Goal: Task Accomplishment & Management: Use online tool/utility

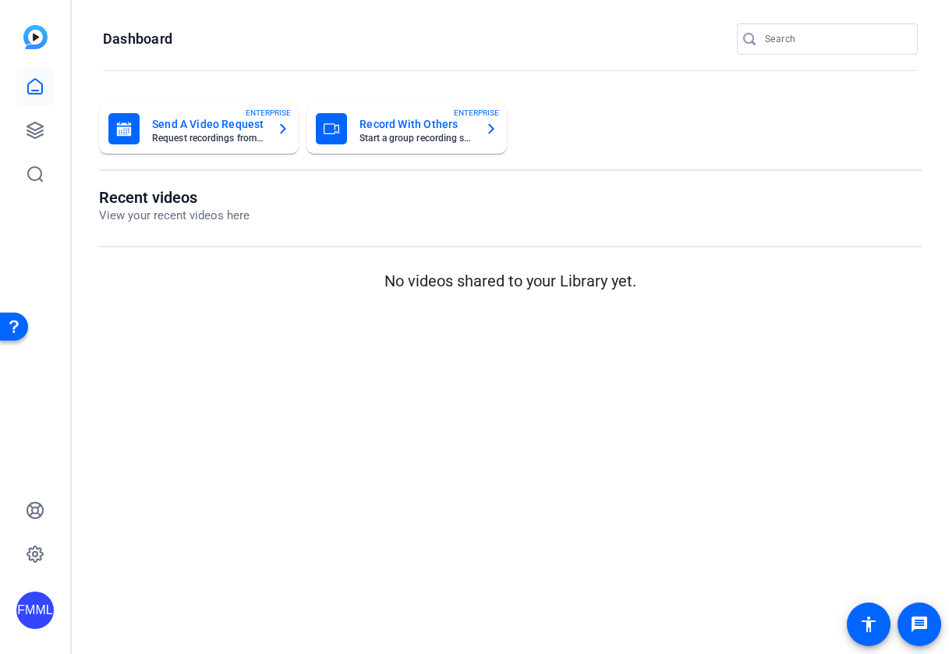
click at [208, 363] on mat-sidenav-content "Dashboard Send A Video Request Request recordings from anyone, anywhere ENTERPR…" at bounding box center [511, 327] width 878 height 654
click at [31, 133] on icon at bounding box center [35, 130] width 19 height 19
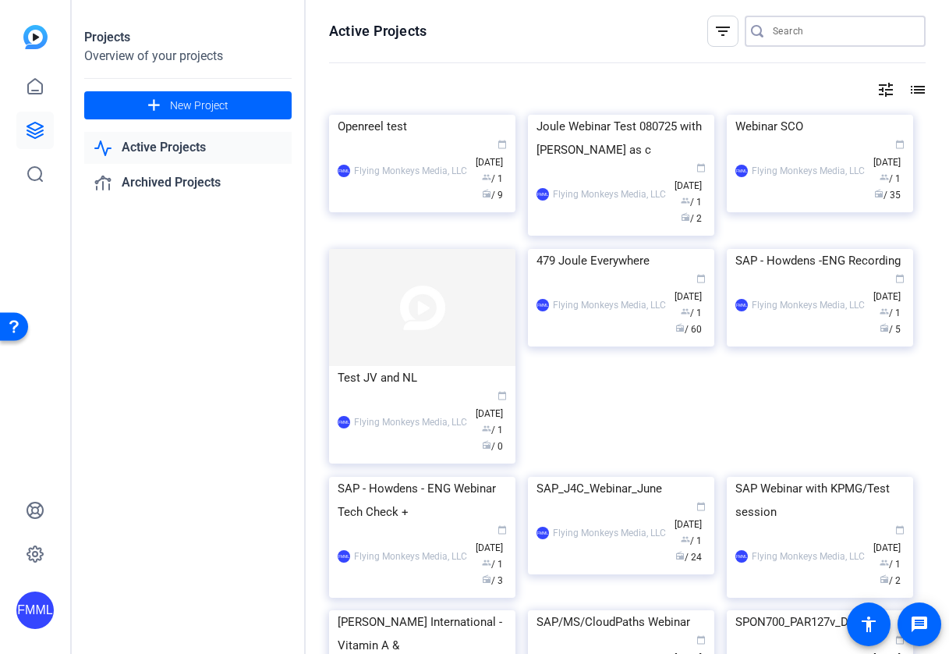
click at [811, 30] on input "Search" at bounding box center [843, 31] width 140 height 19
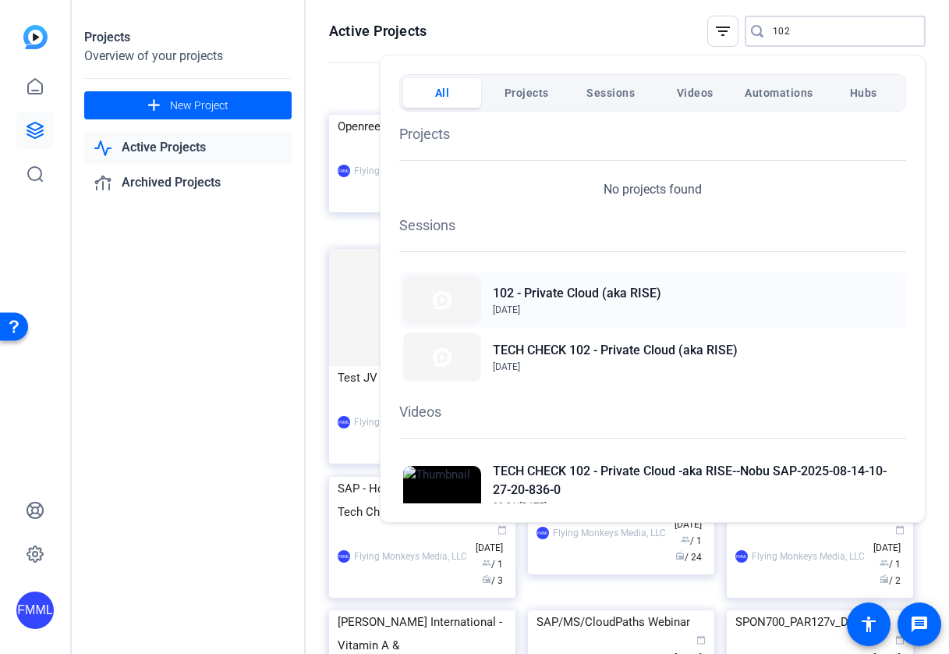
type input "102"
click at [604, 293] on h2 "102 - Private Cloud (aka RISE)" at bounding box center [577, 293] width 168 height 19
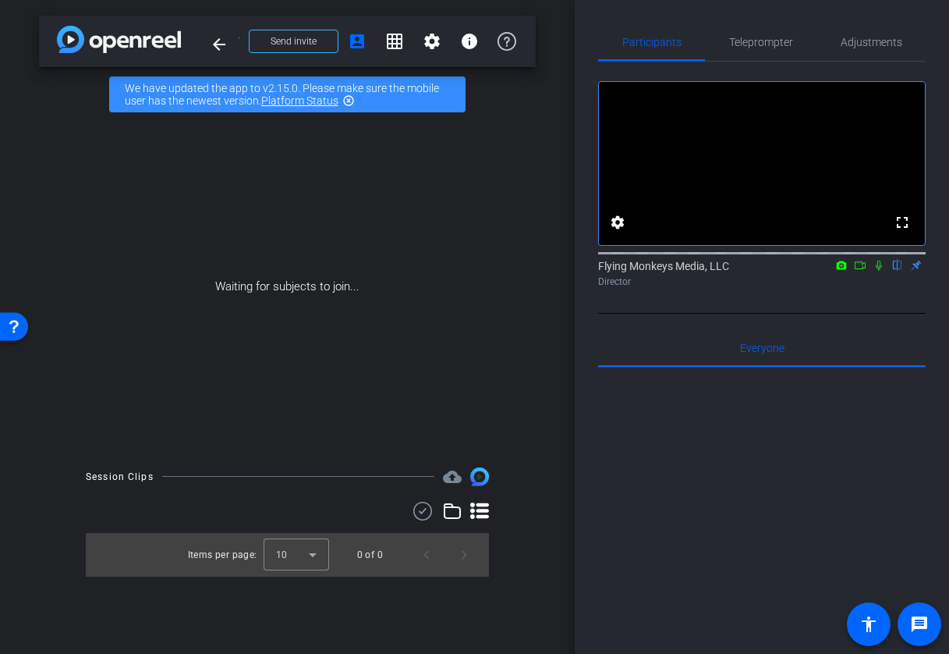
click at [878, 272] on mat-icon at bounding box center [879, 265] width 19 height 14
click at [861, 271] on icon at bounding box center [860, 265] width 12 height 11
click at [287, 45] on span "Send invite" at bounding box center [294, 41] width 46 height 12
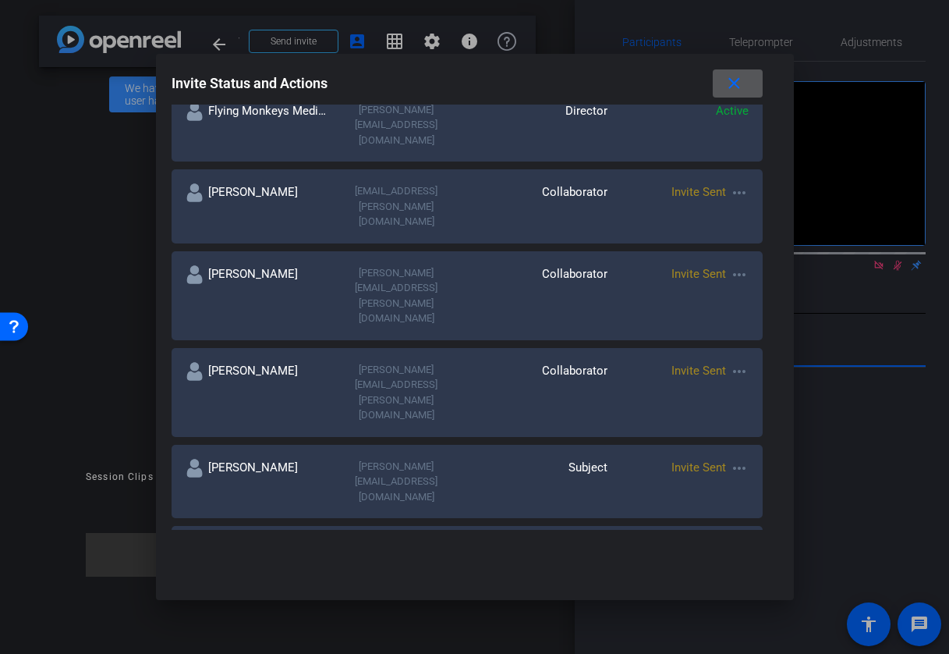
scroll to position [297, 0]
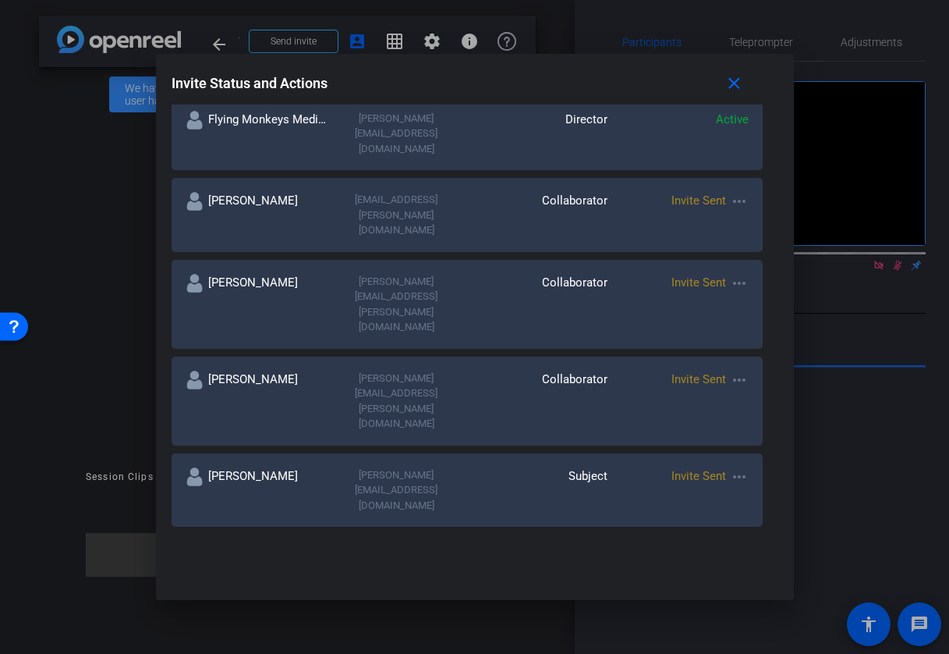
click at [742, 274] on mat-icon "more_horiz" at bounding box center [739, 283] width 19 height 19
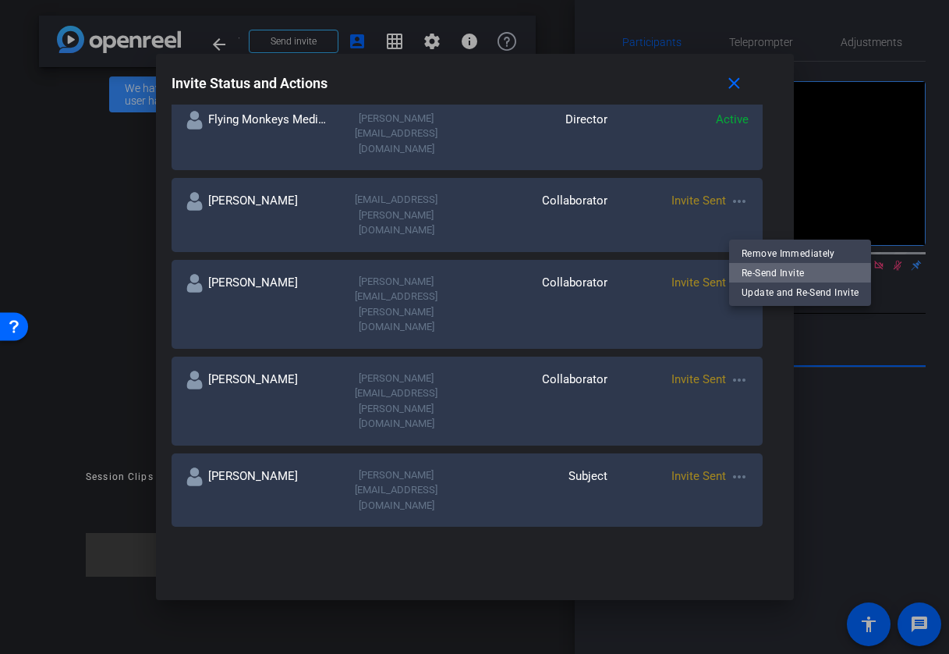
click at [752, 271] on span "Re-Send Invite" at bounding box center [800, 273] width 117 height 19
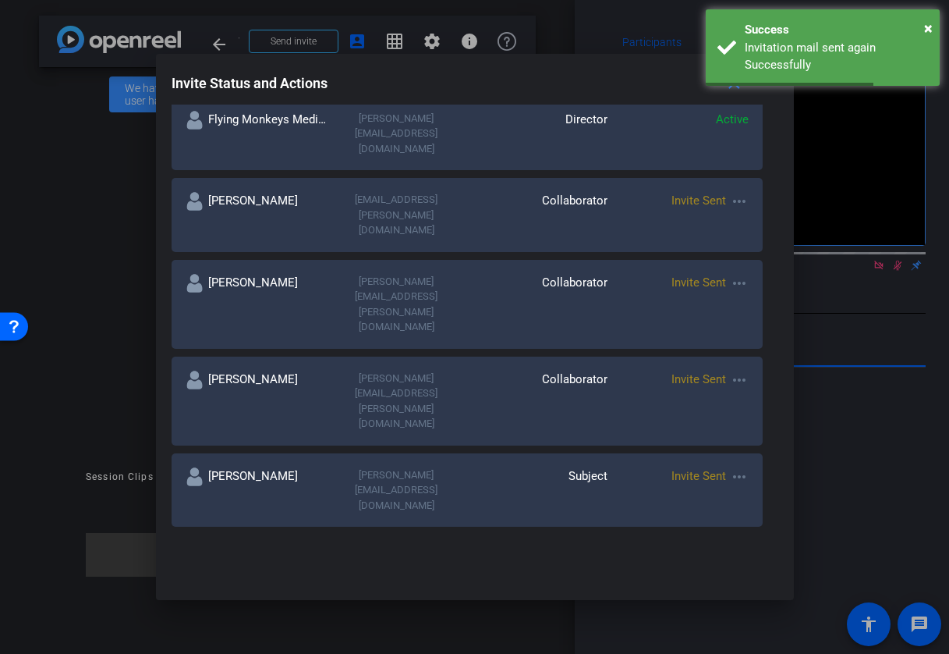
click at [739, 371] on mat-icon "more_horiz" at bounding box center [739, 380] width 19 height 19
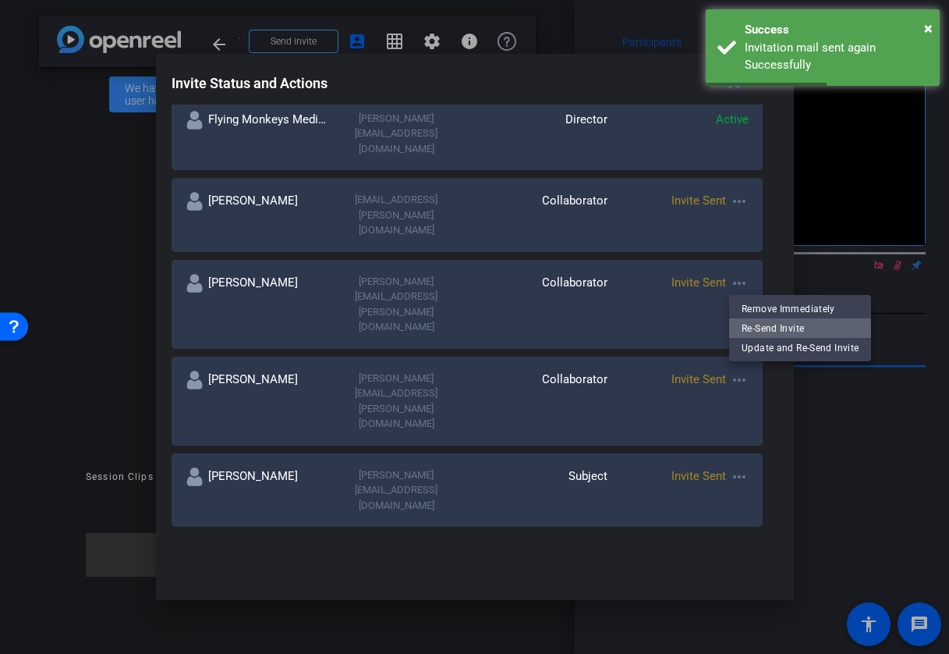
click at [754, 329] on span "Re-Send Invite" at bounding box center [800, 327] width 117 height 19
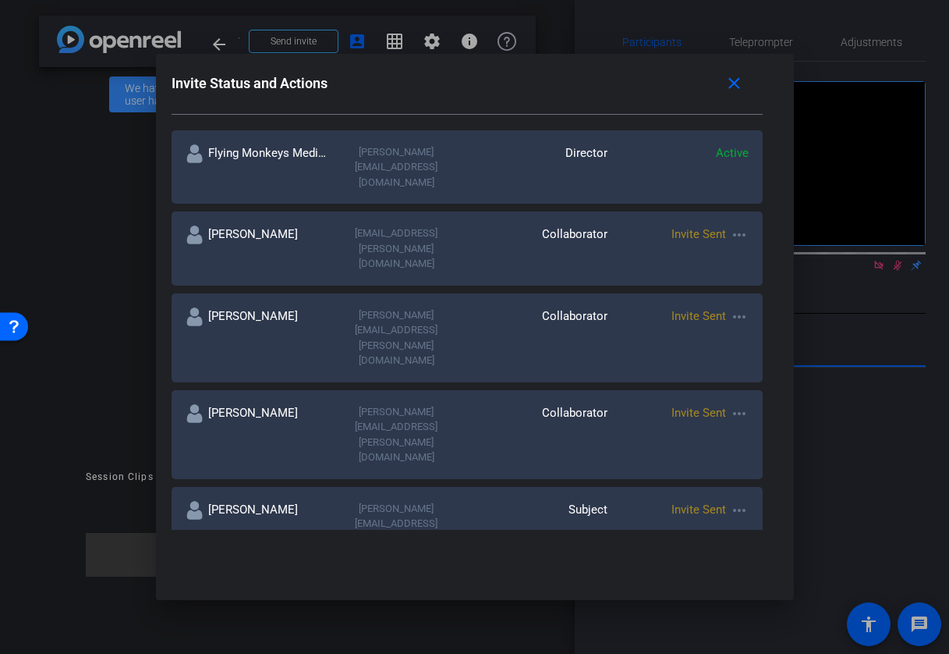
scroll to position [290, 0]
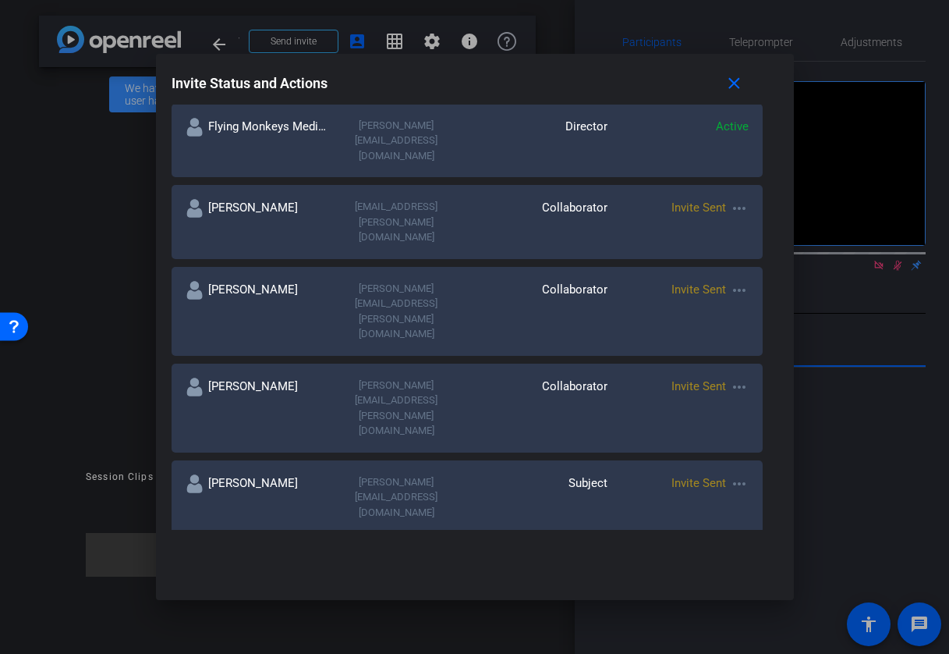
click at [734, 637] on mat-icon "more_horiz" at bounding box center [739, 646] width 19 height 19
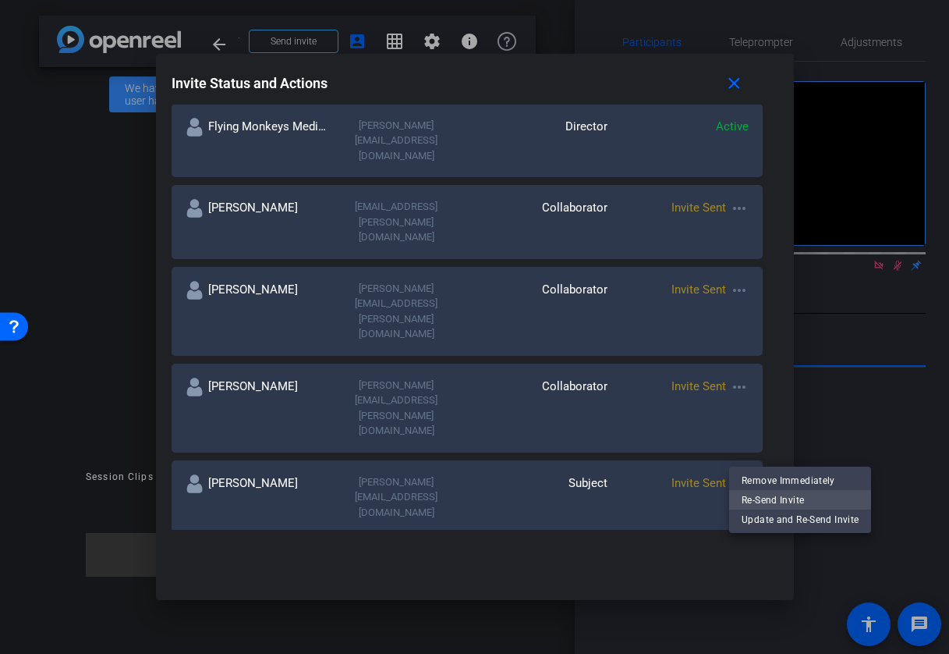
click at [769, 499] on span "Re-Send Invite" at bounding box center [800, 500] width 117 height 19
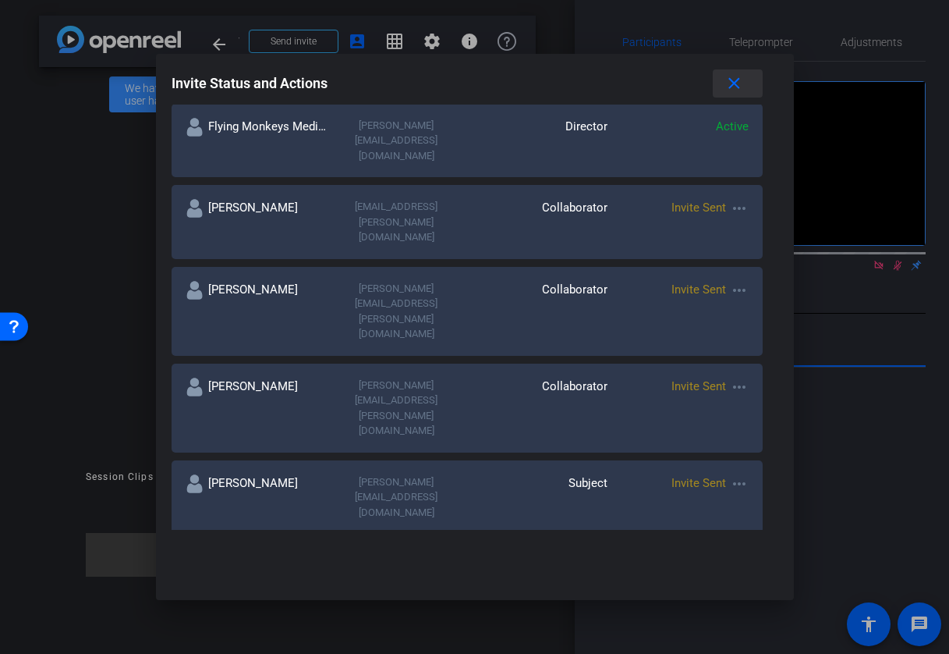
click at [733, 80] on mat-icon "close" at bounding box center [735, 84] width 20 height 20
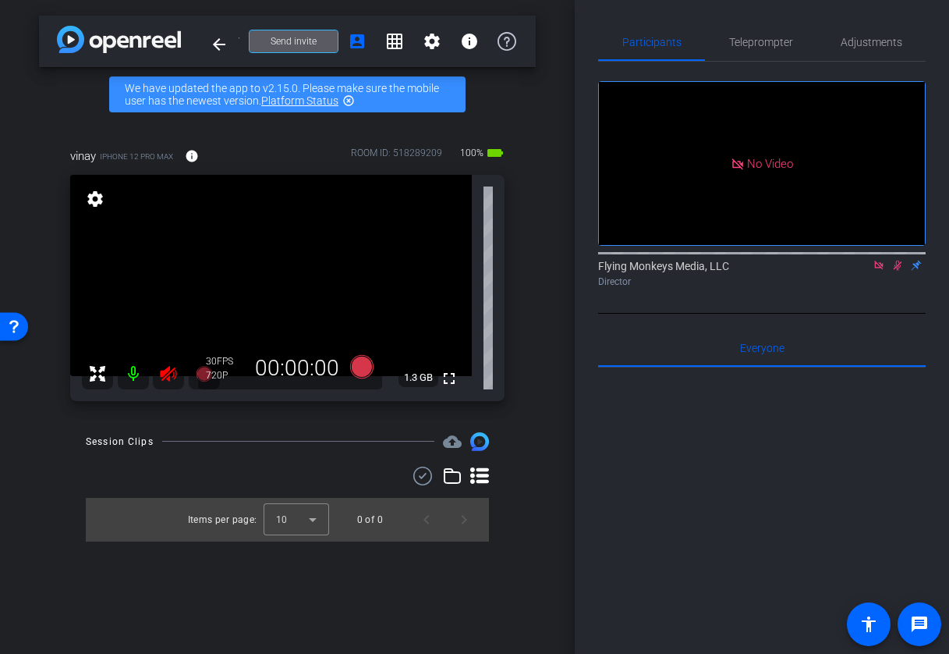
click at [896, 271] on icon at bounding box center [898, 265] width 12 height 11
click at [881, 269] on icon at bounding box center [878, 265] width 9 height 9
click at [169, 378] on icon at bounding box center [168, 374] width 16 height 16
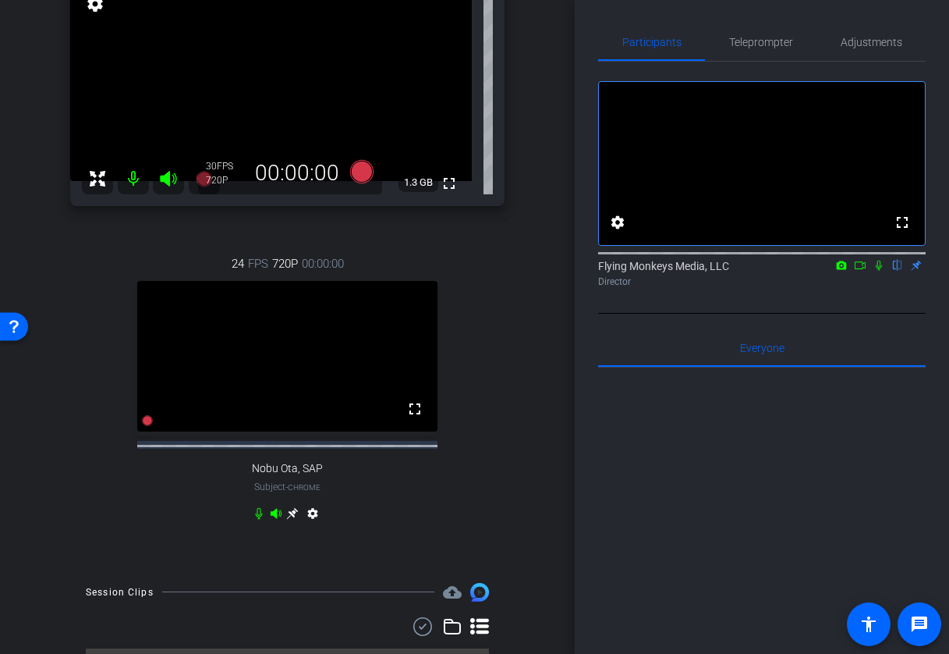
scroll to position [247, 0]
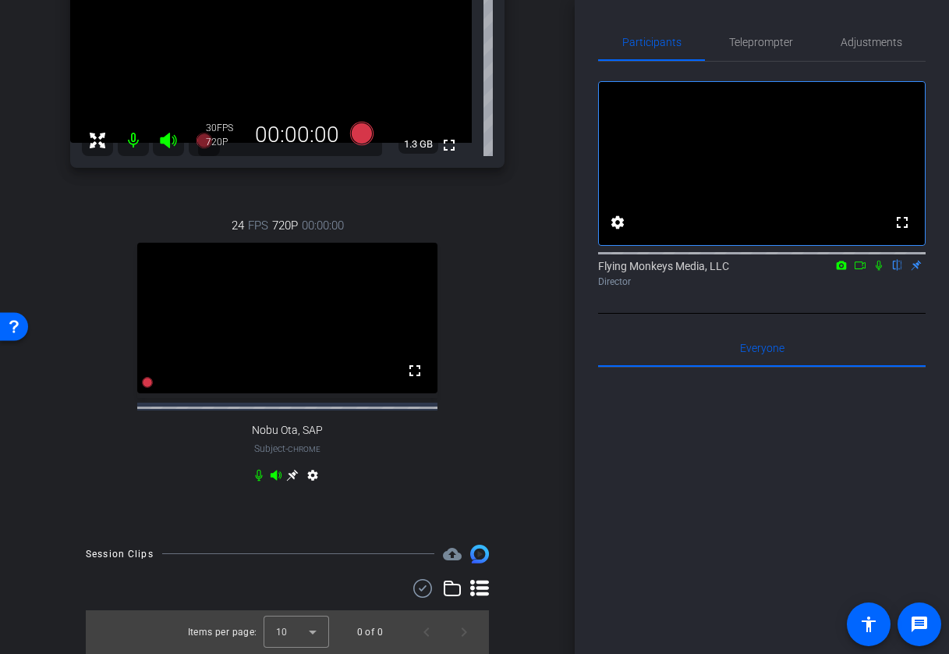
click at [700, 415] on div at bounding box center [762, 560] width 328 height 386
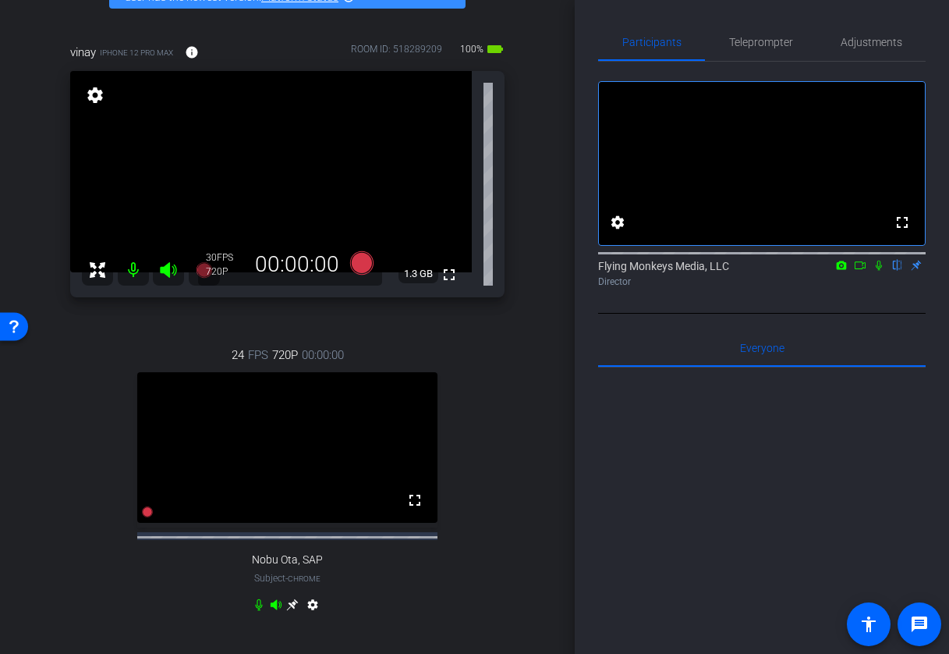
scroll to position [95, 0]
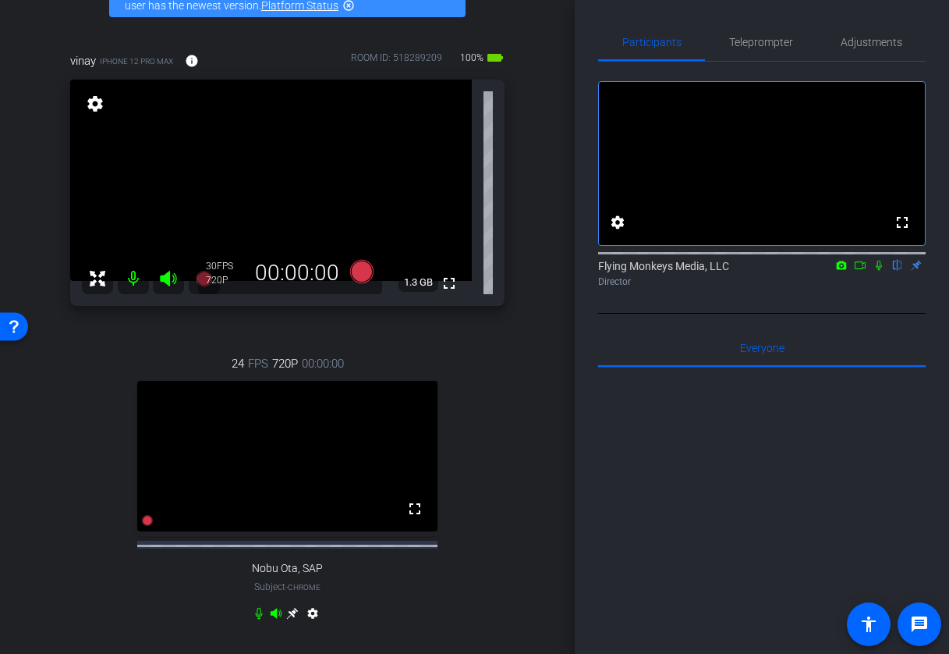
click at [92, 111] on mat-icon "settings" at bounding box center [95, 103] width 22 height 19
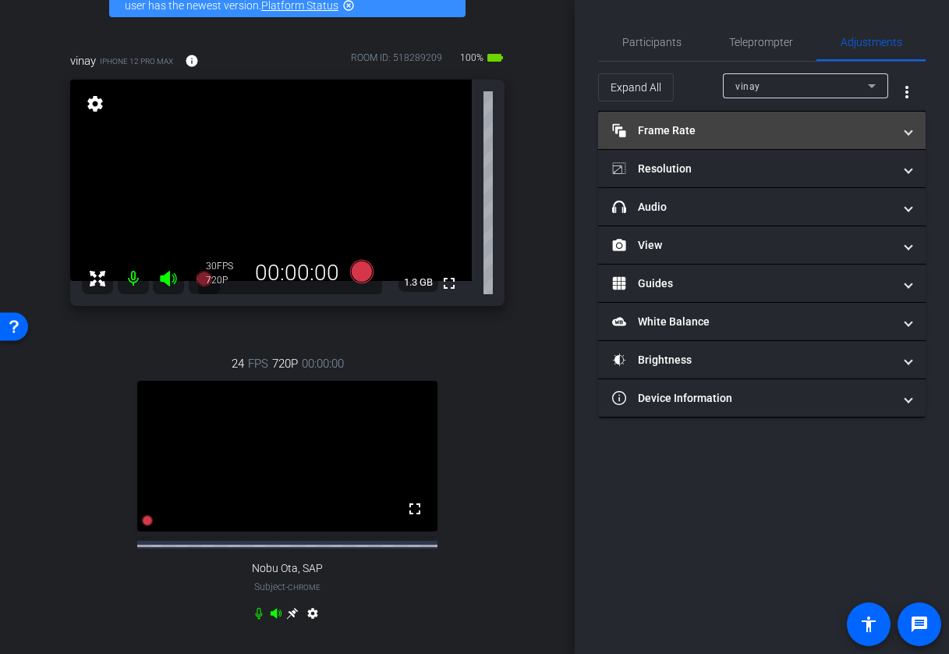
click at [848, 143] on mat-expansion-panel-header "Frame Rate Frame Rate" at bounding box center [762, 130] width 328 height 37
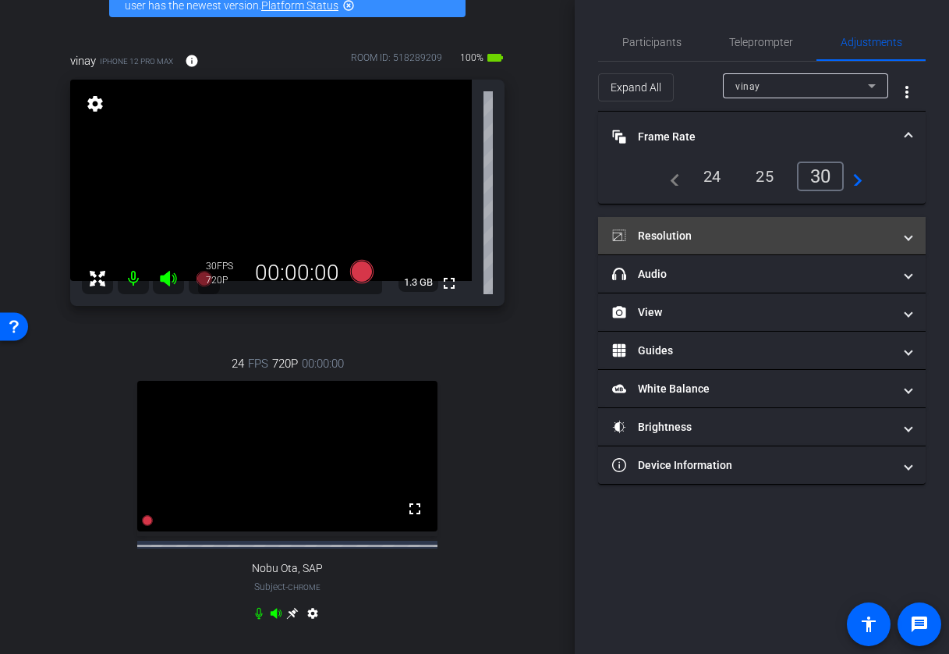
click at [730, 238] on mat-panel-title "Resolution" at bounding box center [752, 236] width 281 height 16
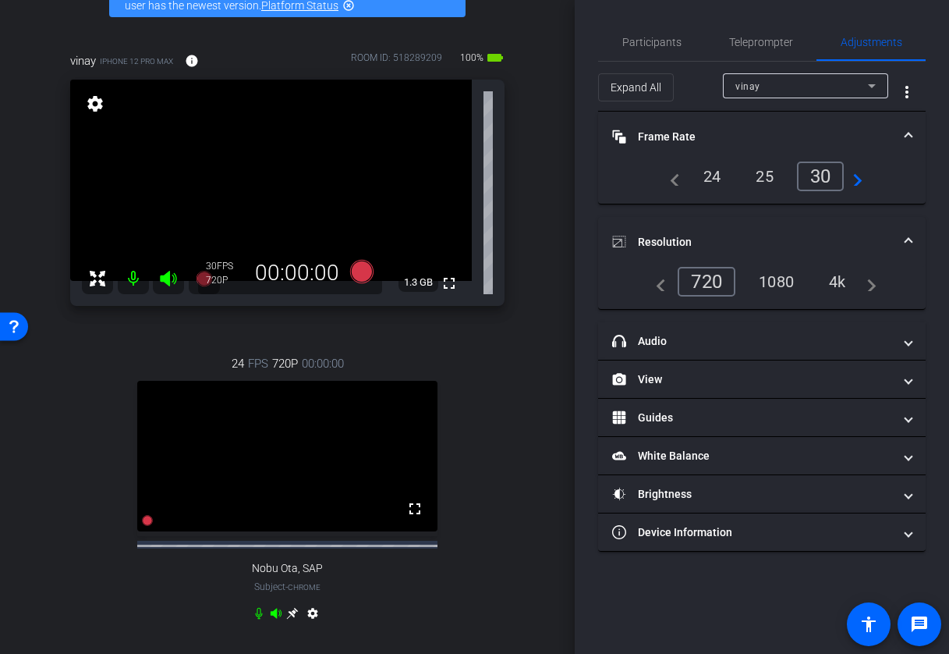
click at [778, 279] on div "1080" at bounding box center [776, 281] width 59 height 27
click at [466, 601] on div "24 FPS 720P 00:00:00 fullscreen Nobu Ota, SAP Subject - Chrome settings" at bounding box center [287, 490] width 435 height 322
click at [298, 619] on icon at bounding box center [292, 613] width 12 height 12
click at [89, 105] on mat-icon "settings" at bounding box center [95, 103] width 22 height 19
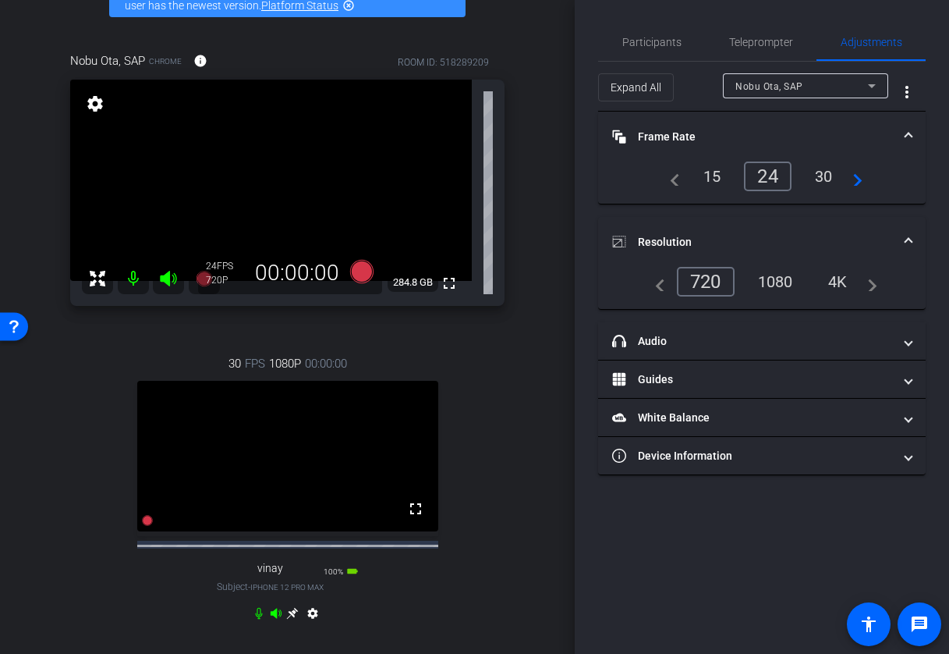
click at [787, 284] on div "1080" at bounding box center [776, 281] width 59 height 27
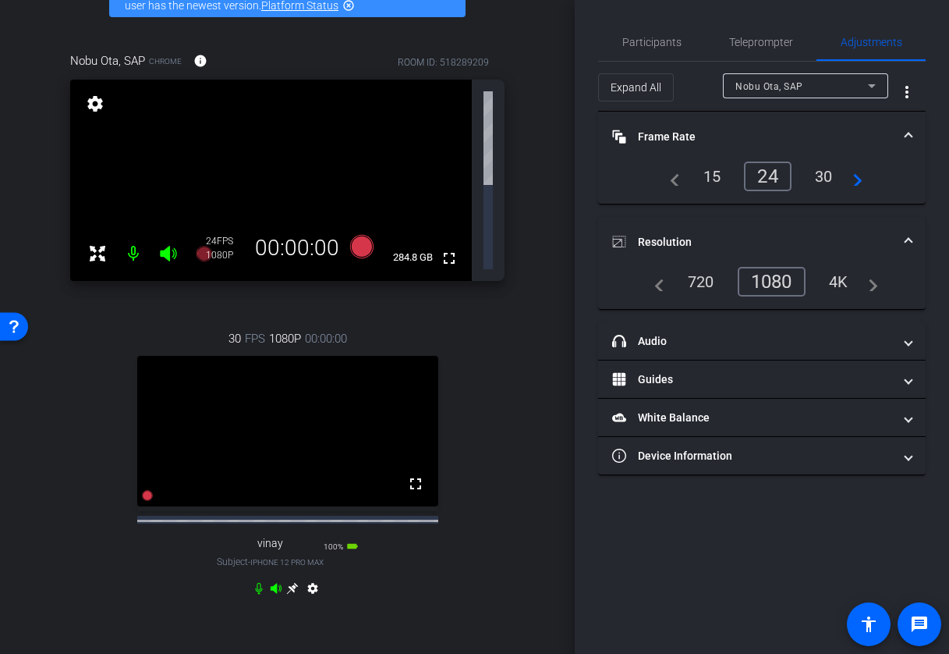
click at [778, 282] on div "1080" at bounding box center [772, 282] width 68 height 30
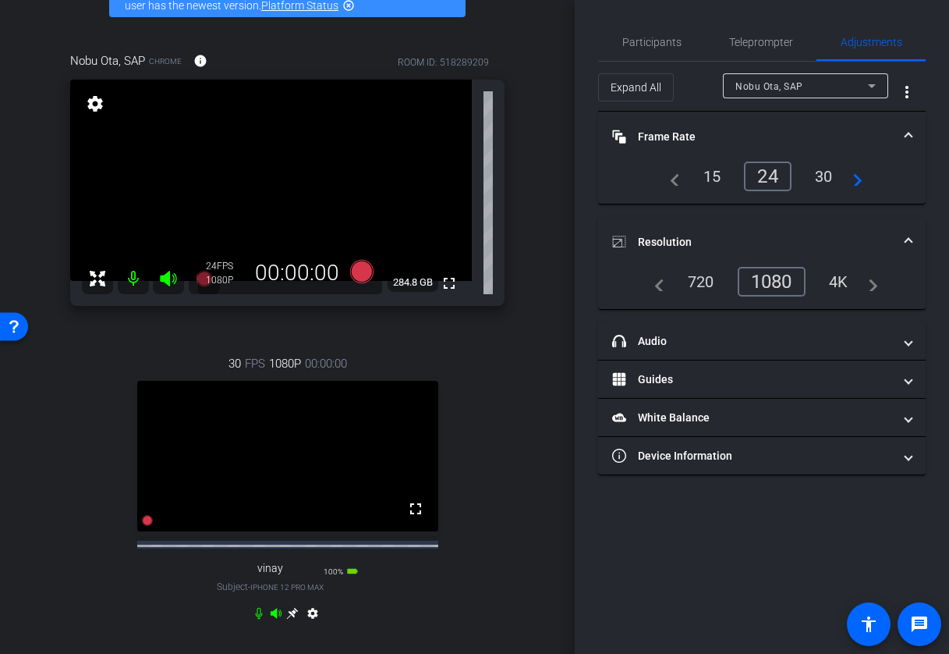
click at [814, 176] on div "30" at bounding box center [823, 176] width 41 height 27
click at [136, 278] on mat-icon at bounding box center [133, 278] width 31 height 31
type input "1000"
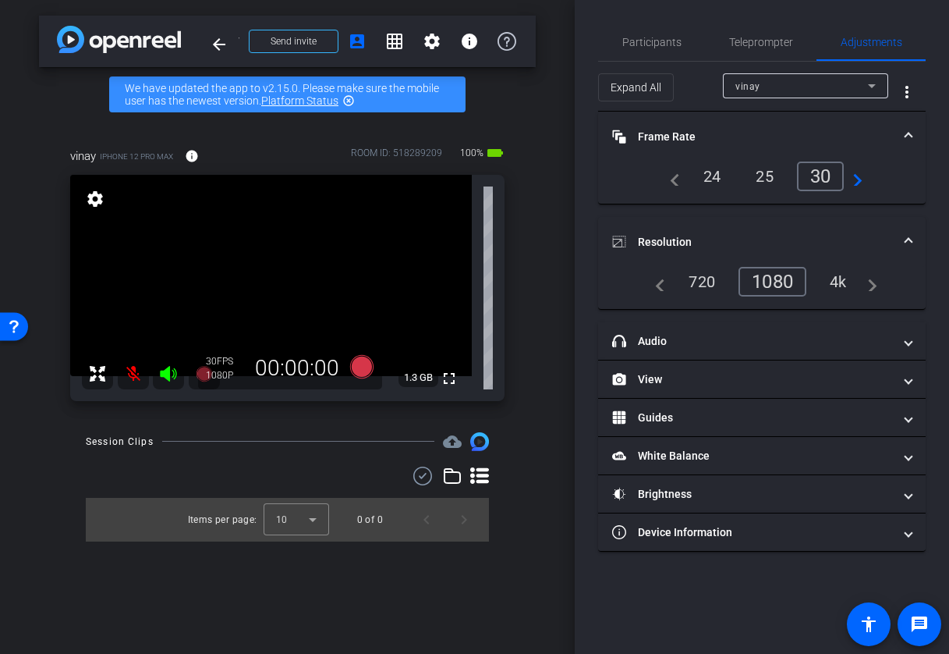
click at [134, 371] on mat-icon at bounding box center [133, 373] width 31 height 31
click at [168, 372] on icon at bounding box center [168, 374] width 16 height 16
click at [649, 34] on span "Participants" at bounding box center [652, 41] width 59 height 37
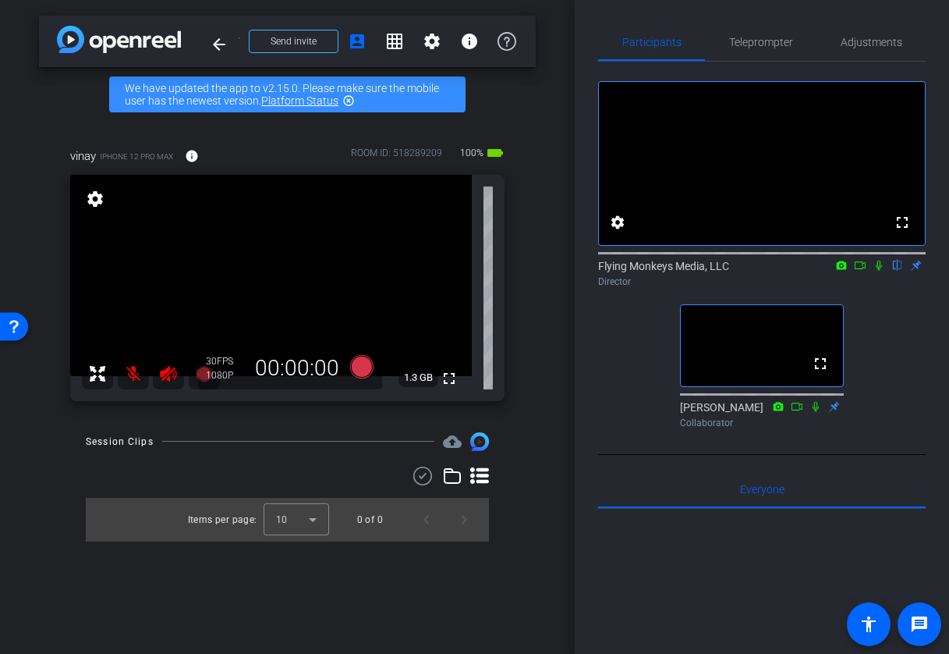
click at [350, 98] on mat-icon "highlight_off" at bounding box center [348, 100] width 12 height 12
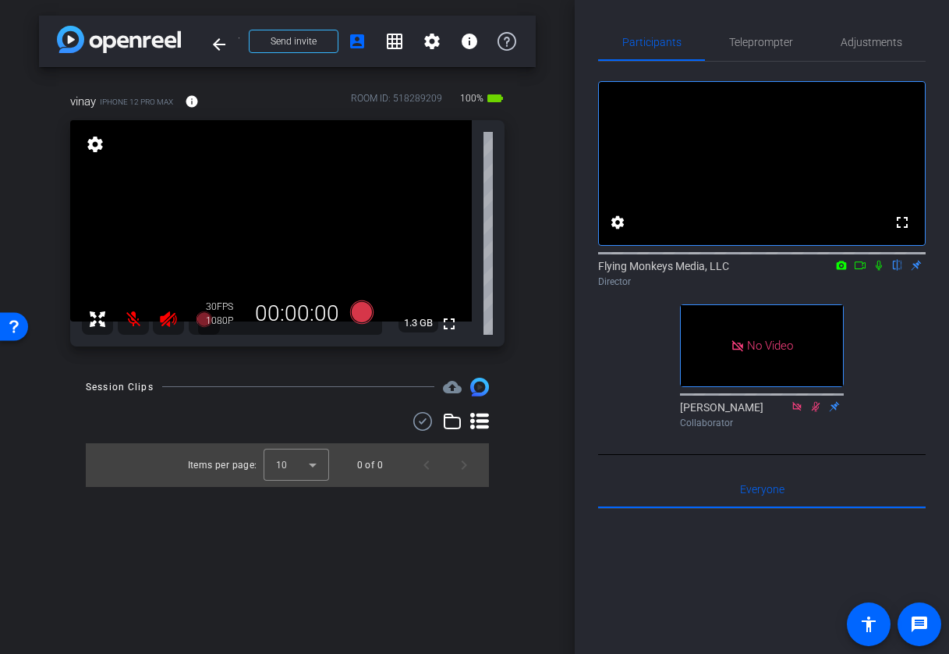
click at [163, 321] on icon at bounding box center [168, 319] width 16 height 16
click at [137, 320] on mat-icon at bounding box center [133, 318] width 31 height 31
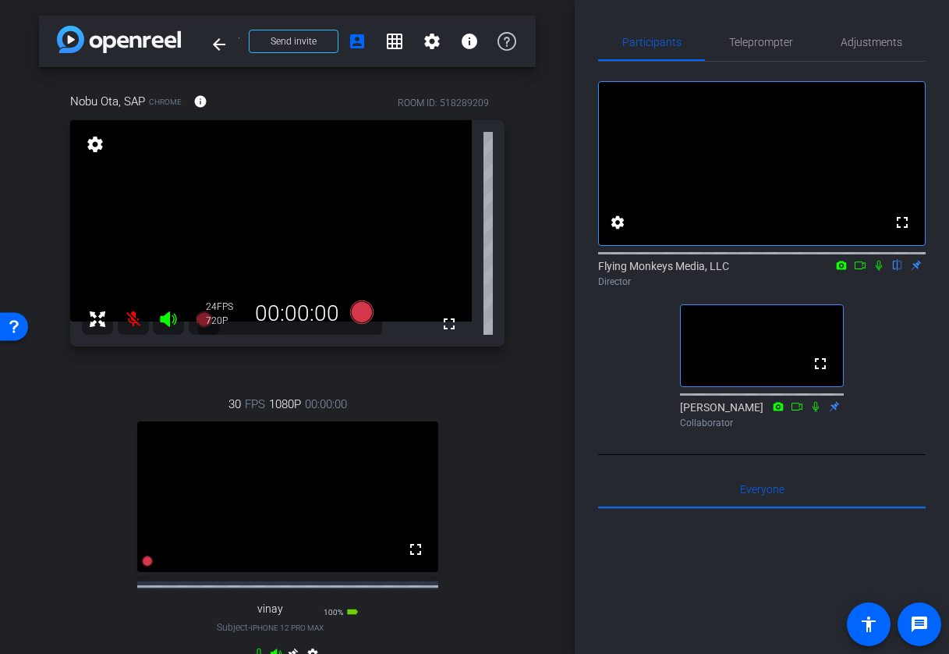
click at [136, 323] on mat-icon at bounding box center [133, 318] width 31 height 31
click at [96, 152] on mat-icon "settings" at bounding box center [95, 144] width 22 height 19
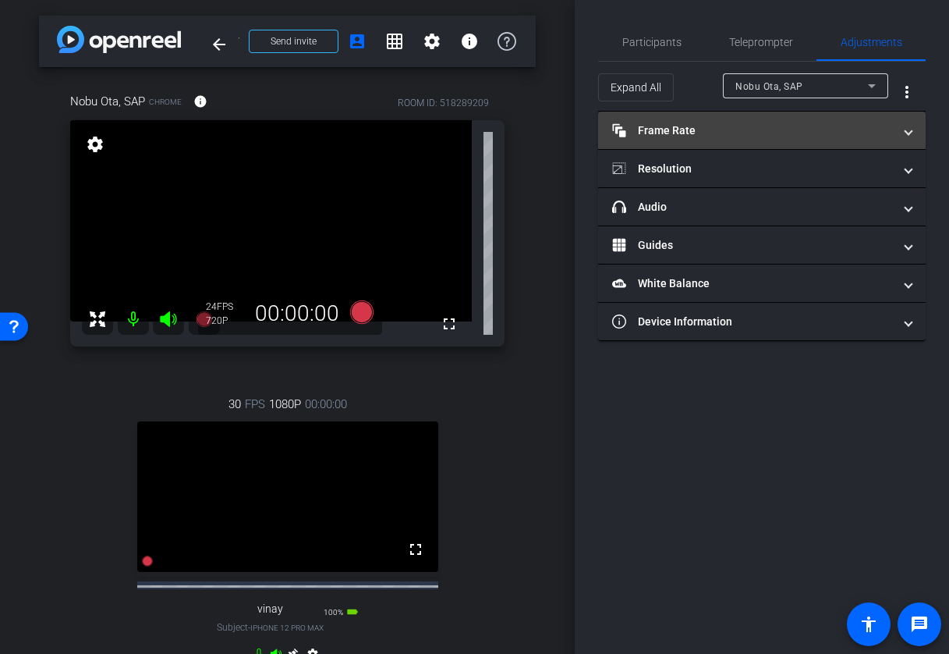
click at [757, 130] on mat-panel-title "Frame Rate Frame Rate" at bounding box center [752, 130] width 281 height 16
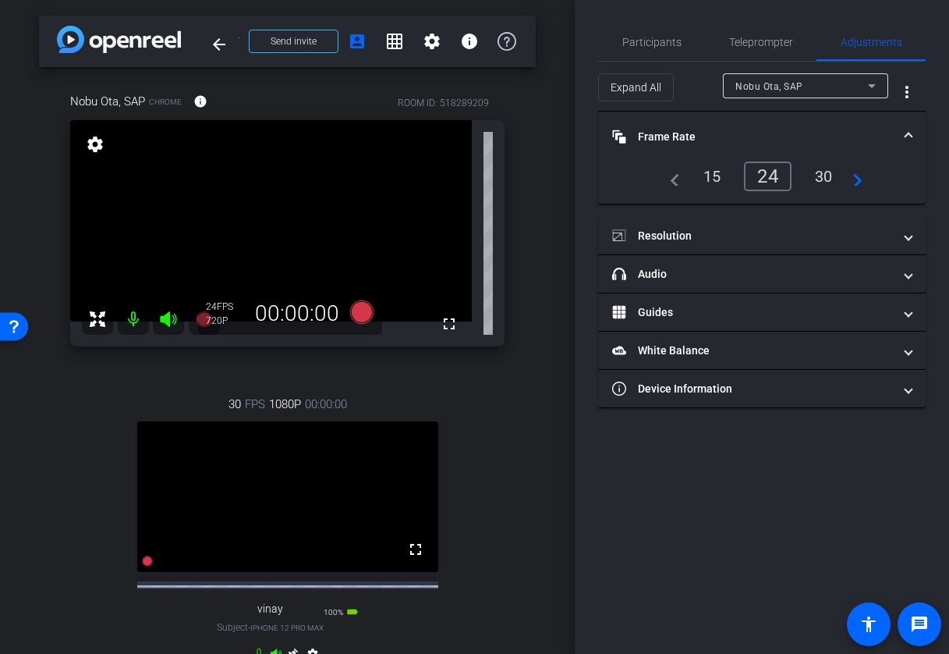
click at [828, 176] on div "30" at bounding box center [823, 176] width 41 height 27
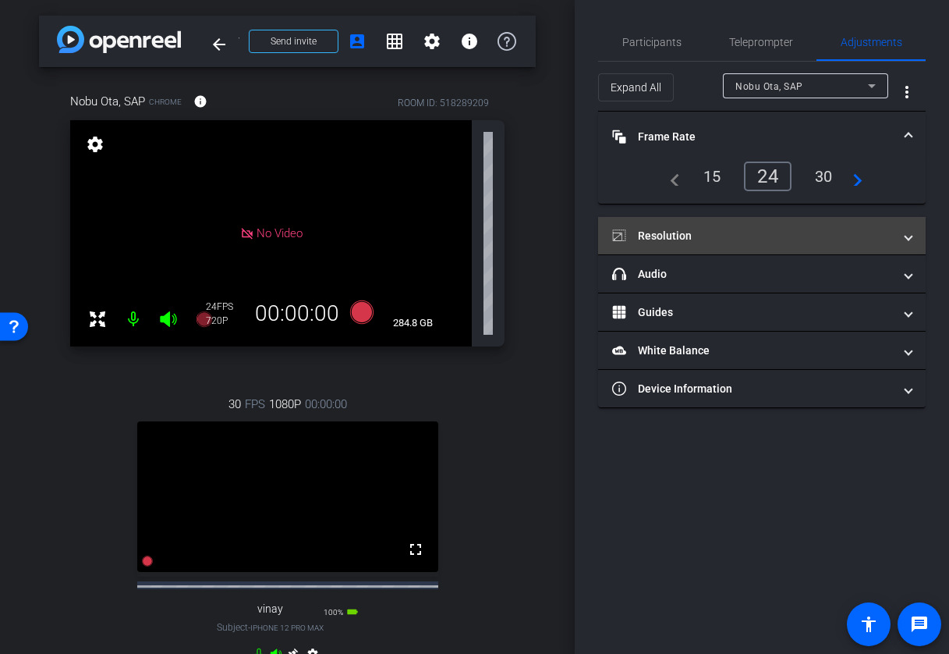
click at [788, 236] on mat-panel-title "Resolution" at bounding box center [752, 236] width 281 height 16
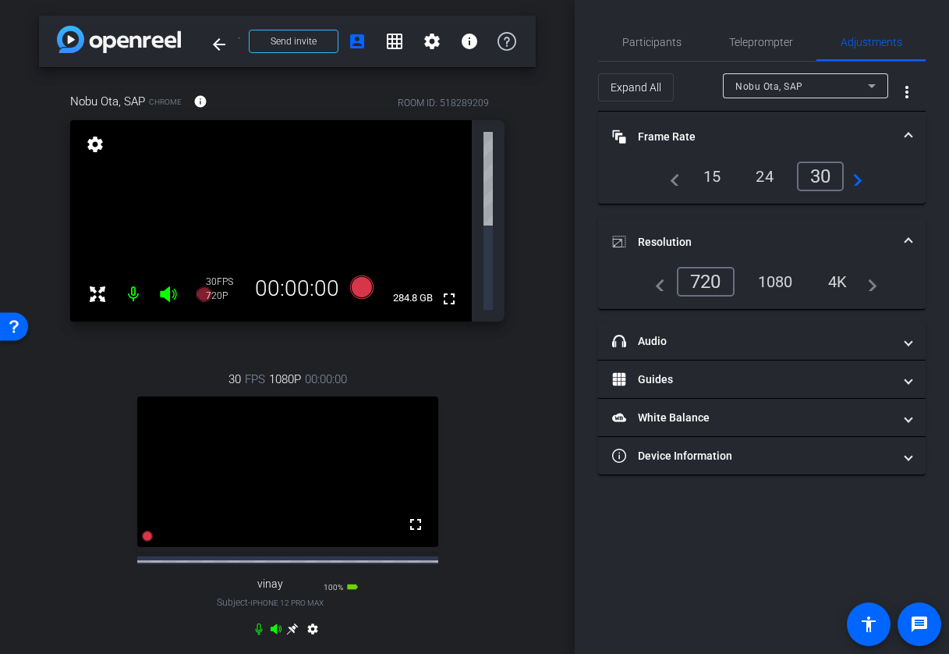
click at [780, 280] on div "1080" at bounding box center [776, 281] width 59 height 27
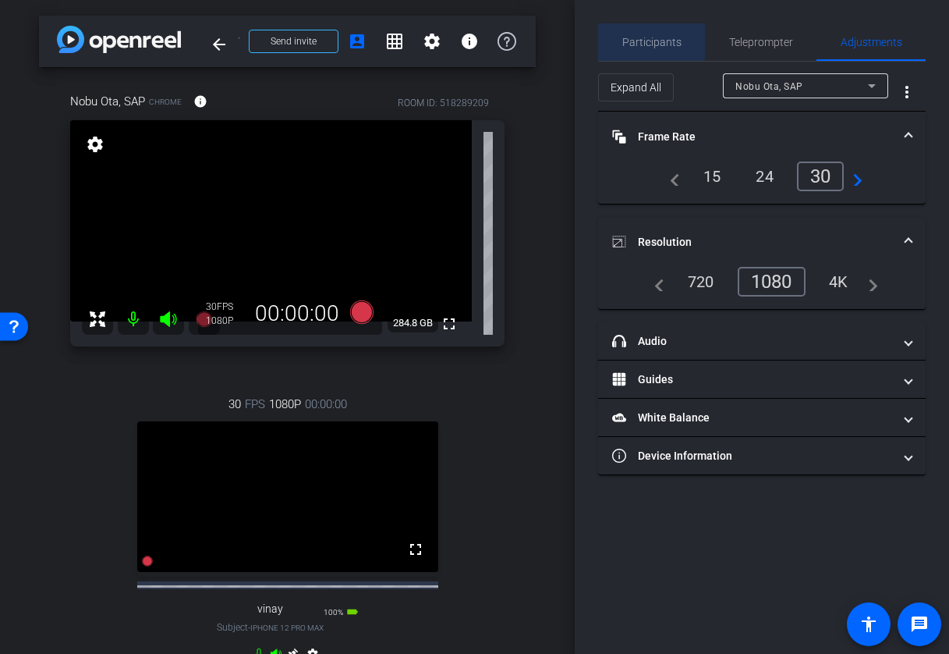
click at [650, 40] on span "Participants" at bounding box center [652, 42] width 59 height 11
